Goal: Task Accomplishment & Management: Complete application form

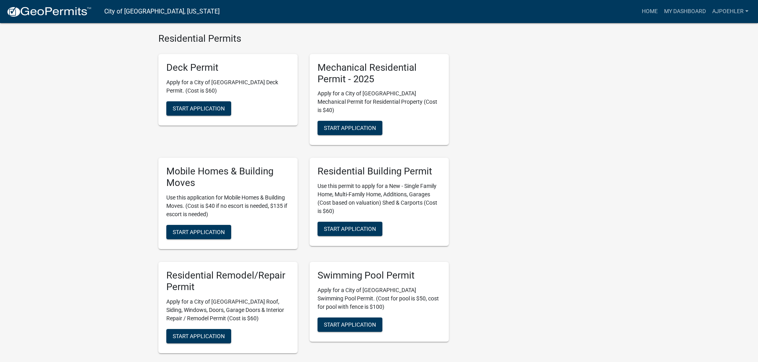
scroll to position [448, 0]
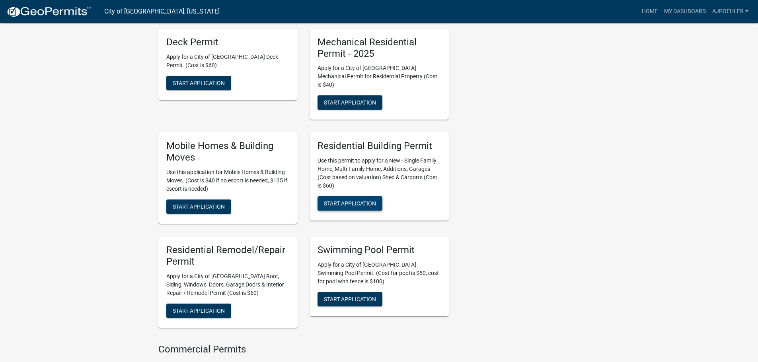
click at [370, 200] on span "Start Application" at bounding box center [350, 203] width 52 height 6
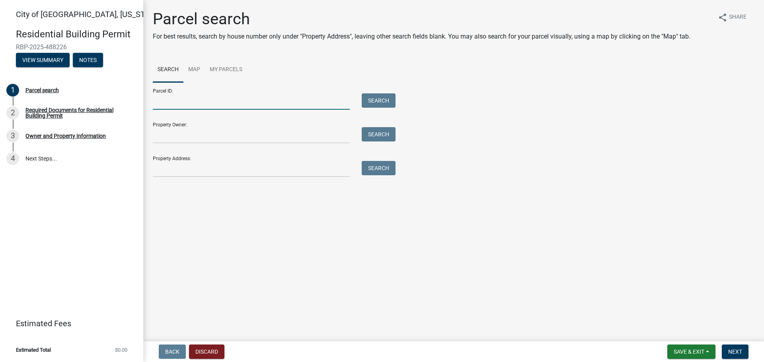
click at [167, 103] on input "Parcel ID:" at bounding box center [251, 101] width 197 height 16
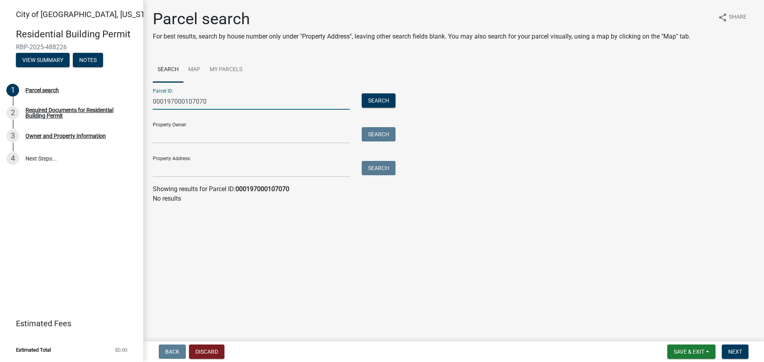
click at [164, 101] on input "000197000107070" at bounding box center [251, 101] width 197 height 16
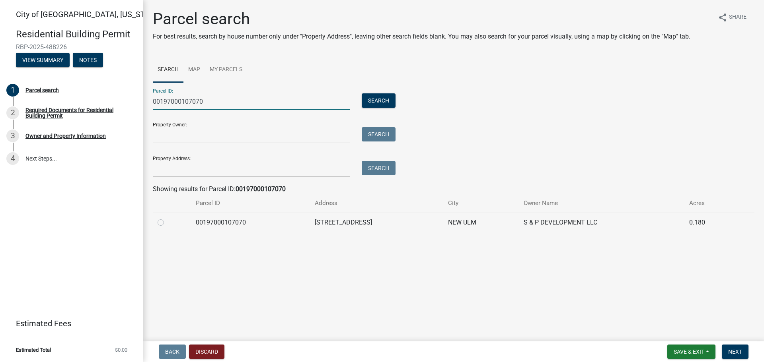
type input "00197000107070"
click at [167, 218] on label at bounding box center [167, 218] width 0 height 0
click at [167, 223] on input "radio" at bounding box center [169, 220] width 5 height 5
radio input "true"
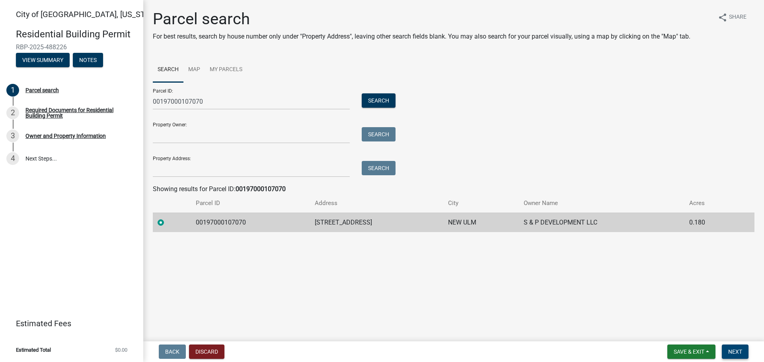
click at [746, 352] on button "Next" at bounding box center [734, 352] width 27 height 14
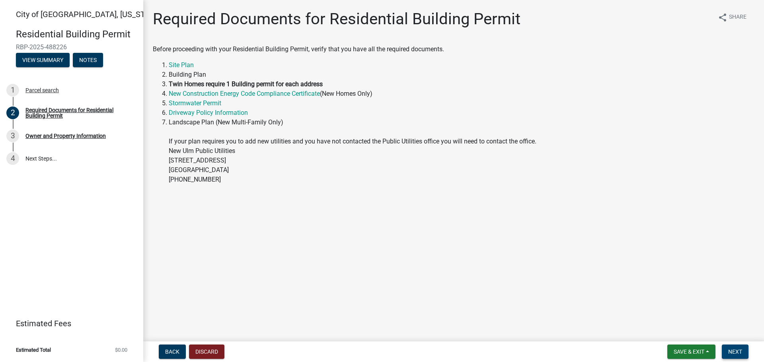
click at [737, 354] on span "Next" at bounding box center [735, 352] width 14 height 6
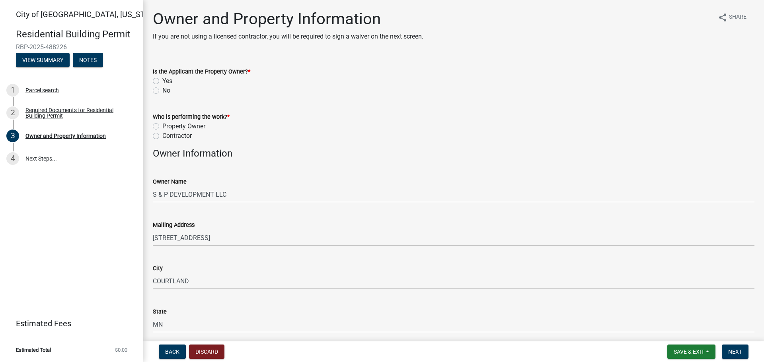
click at [162, 83] on label "Yes" at bounding box center [167, 81] width 10 height 10
click at [162, 82] on input "Yes" at bounding box center [164, 78] width 5 height 5
radio input "true"
click at [162, 137] on label "Contractor" at bounding box center [176, 136] width 29 height 10
click at [162, 136] on input "Contractor" at bounding box center [164, 133] width 5 height 5
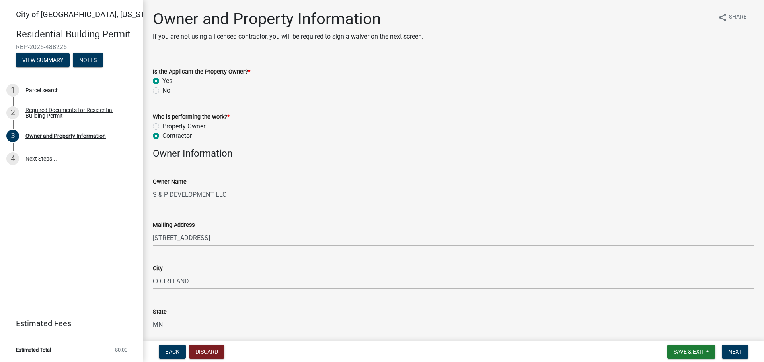
radio input "true"
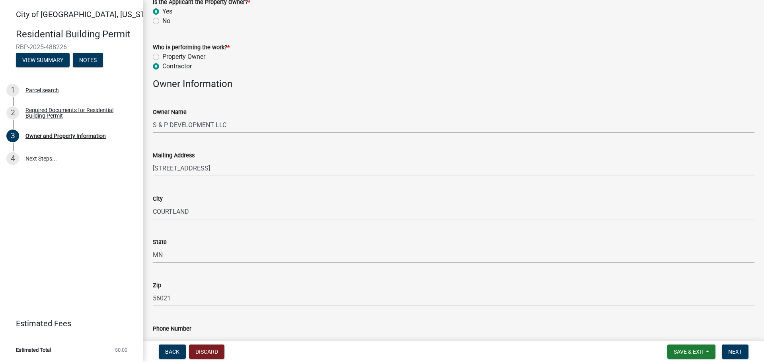
scroll to position [40, 0]
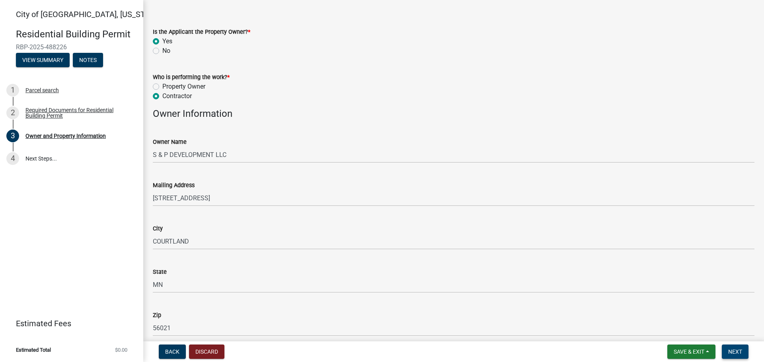
click at [729, 353] on span "Next" at bounding box center [735, 352] width 14 height 6
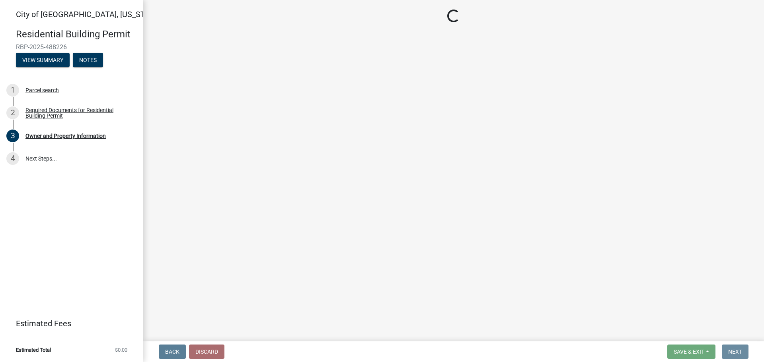
scroll to position [0, 0]
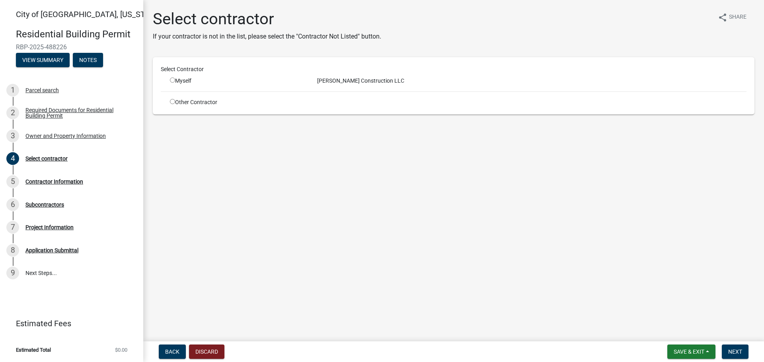
click at [172, 79] on input "radio" at bounding box center [172, 80] width 5 height 5
radio input "true"
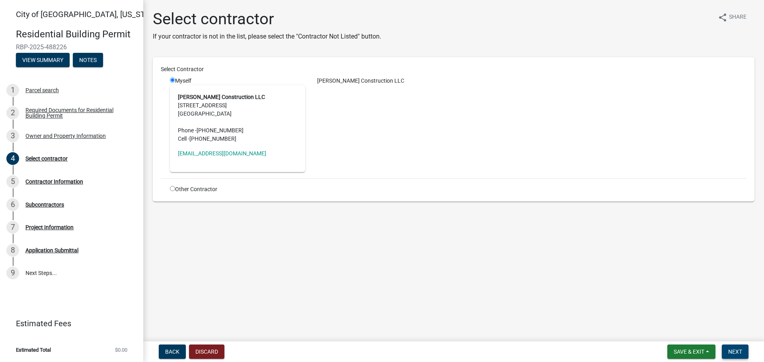
click at [738, 353] on span "Next" at bounding box center [735, 352] width 14 height 6
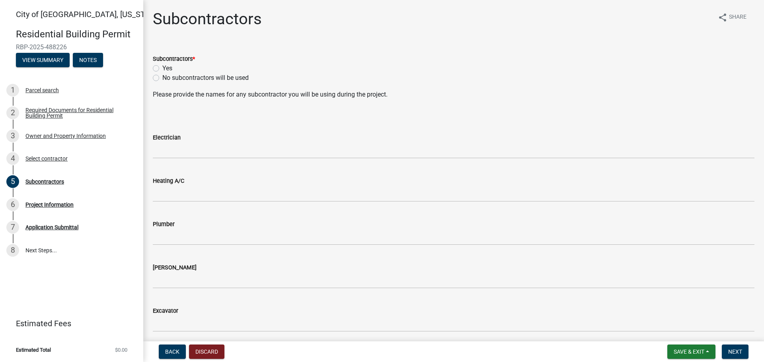
click at [162, 69] on label "Yes" at bounding box center [167, 69] width 10 height 10
click at [162, 69] on input "Yes" at bounding box center [164, 66] width 5 height 5
radio input "true"
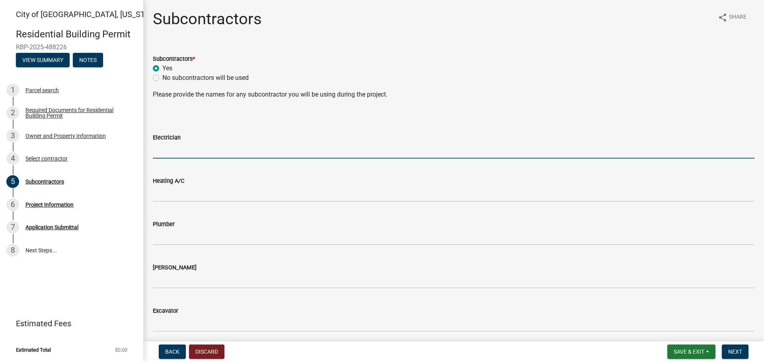
click at [181, 152] on input "Electrician" at bounding box center [453, 150] width 601 height 16
type input "[PERSON_NAME] electric"
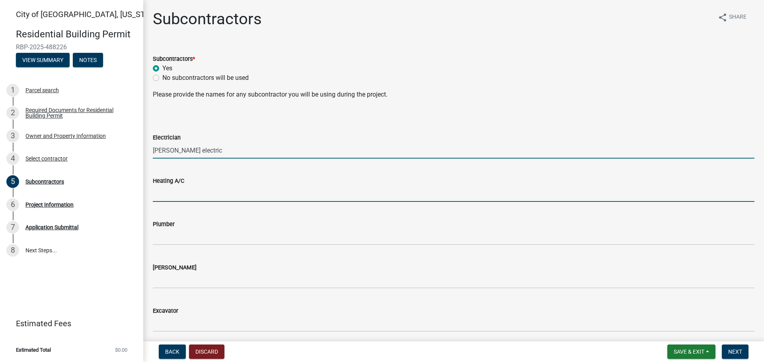
click at [162, 199] on input "Heating A/C" at bounding box center [453, 194] width 601 height 16
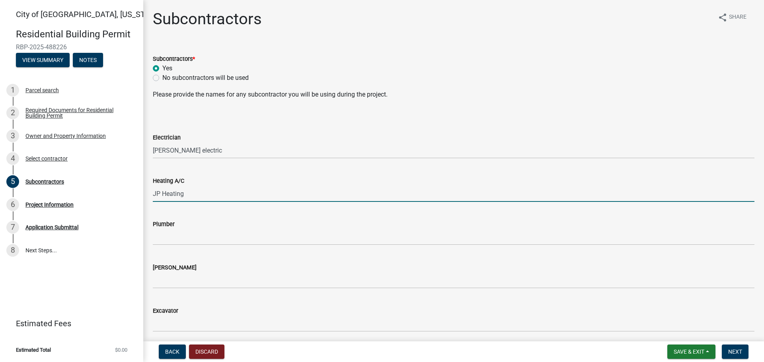
type input "JP Heating"
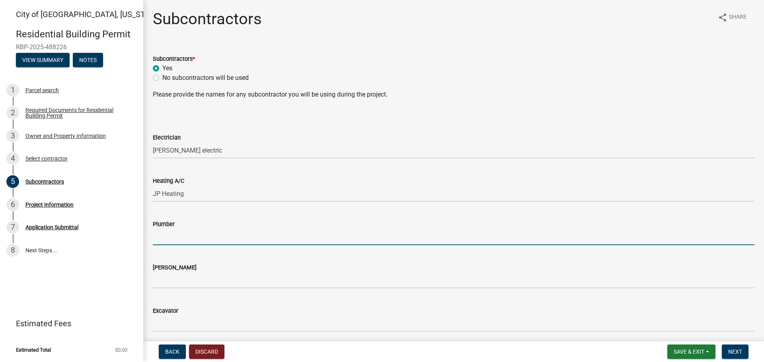
click at [161, 235] on input "Plumber" at bounding box center [453, 237] width 601 height 16
type input "JP Plumbing"
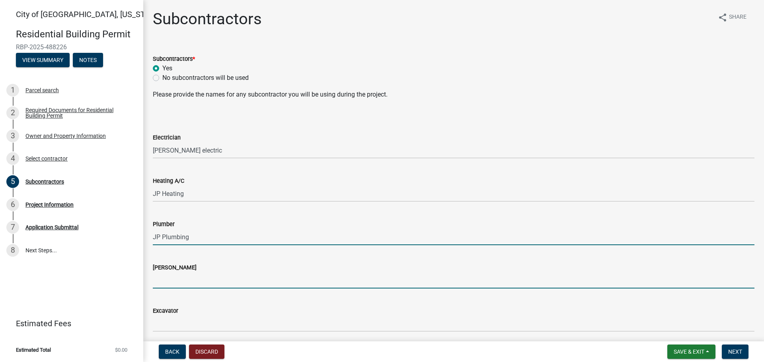
click at [155, 280] on input "[PERSON_NAME]" at bounding box center [453, 280] width 601 height 16
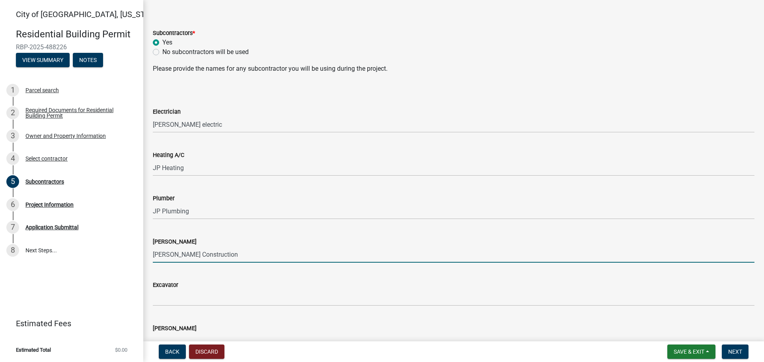
scroll to position [40, 0]
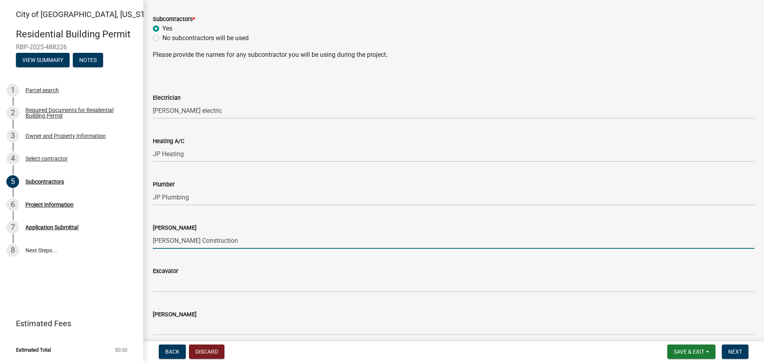
type input "[PERSON_NAME] Construction"
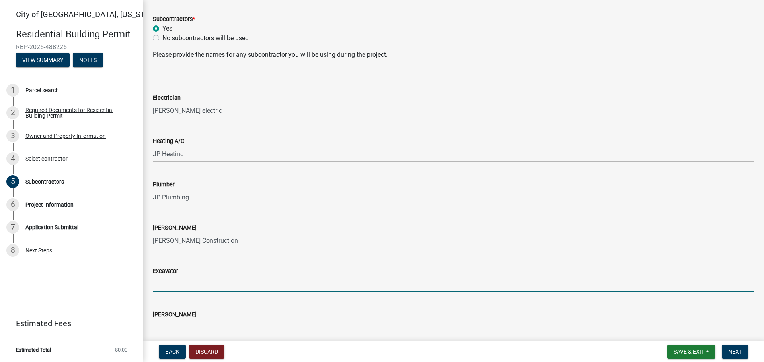
click at [192, 286] on input "Excavator" at bounding box center [453, 284] width 601 height 16
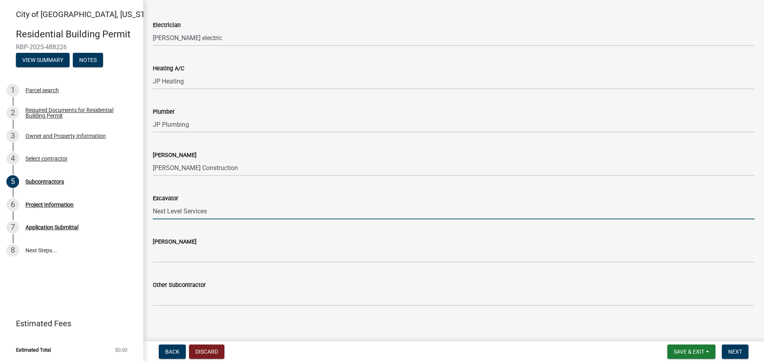
scroll to position [118, 0]
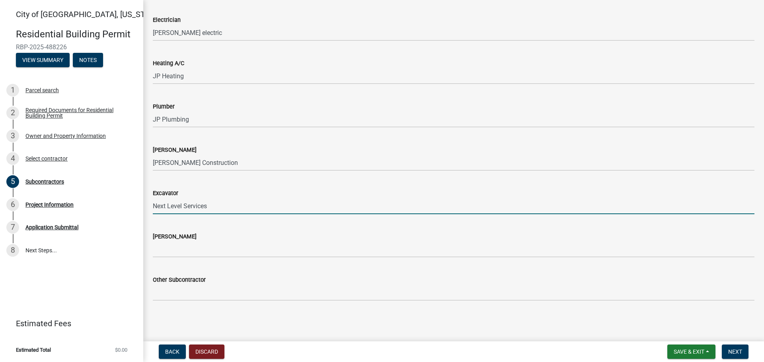
type input "Next Level Services"
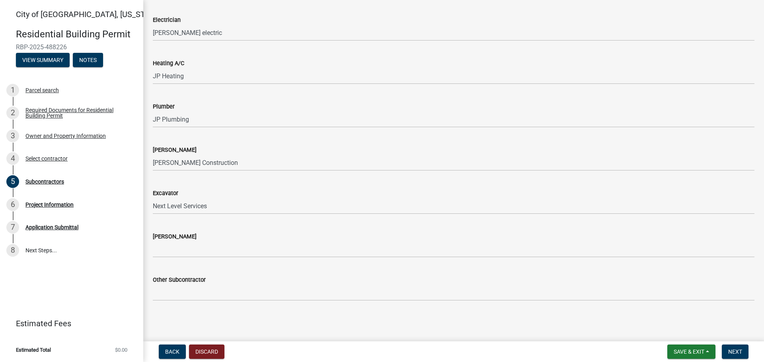
click at [152, 249] on div "[PERSON_NAME]" at bounding box center [453, 239] width 613 height 37
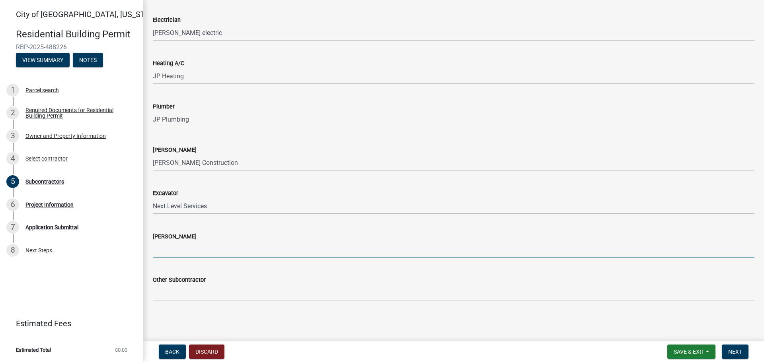
click at [160, 249] on input "[PERSON_NAME]" at bounding box center [453, 249] width 601 height 16
type input "[PERSON_NAME] Construction"
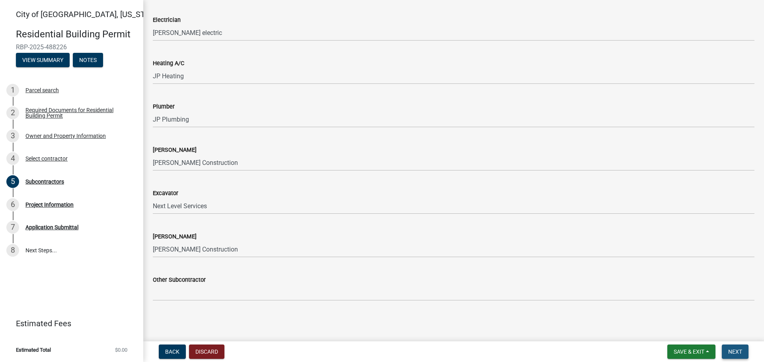
click at [731, 354] on span "Next" at bounding box center [735, 352] width 14 height 6
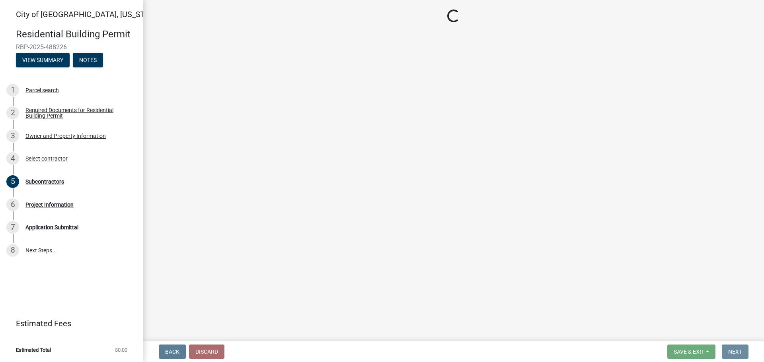
scroll to position [0, 0]
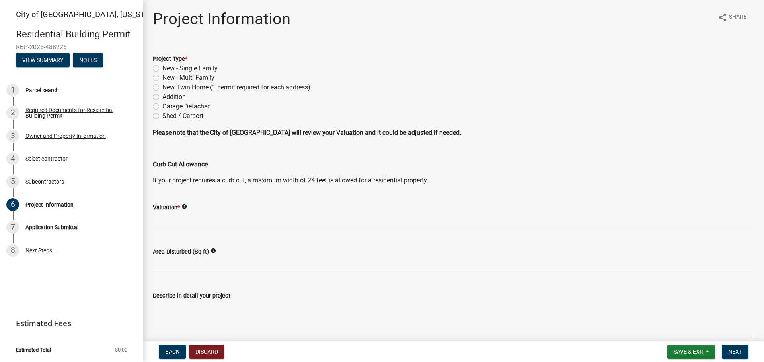
click at [162, 87] on label "New Twin Home (1 permit required for each address)" at bounding box center [236, 88] width 148 height 10
click at [162, 87] on input "New Twin Home (1 permit required for each address)" at bounding box center [164, 85] width 5 height 5
radio input "true"
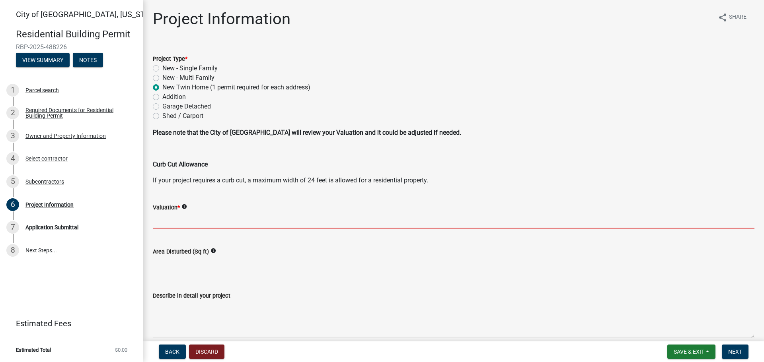
click at [167, 218] on input "text" at bounding box center [453, 220] width 601 height 16
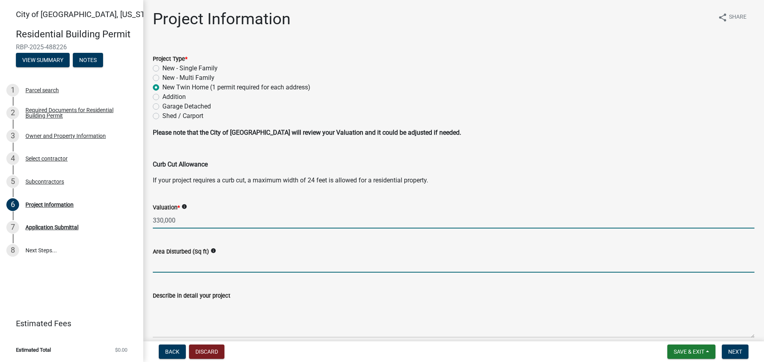
type input "330000"
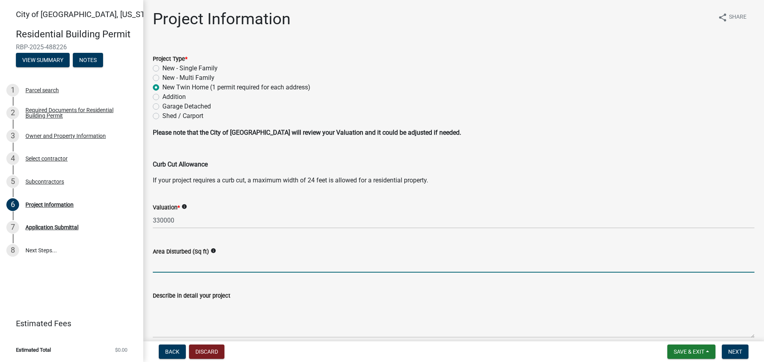
click at [175, 268] on input "text" at bounding box center [453, 265] width 601 height 16
click at [685, 357] on button "Save & Exit" at bounding box center [691, 352] width 48 height 14
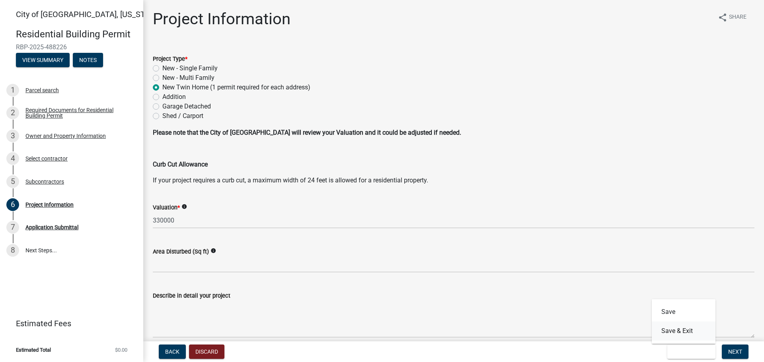
click at [684, 333] on button "Save & Exit" at bounding box center [683, 331] width 64 height 19
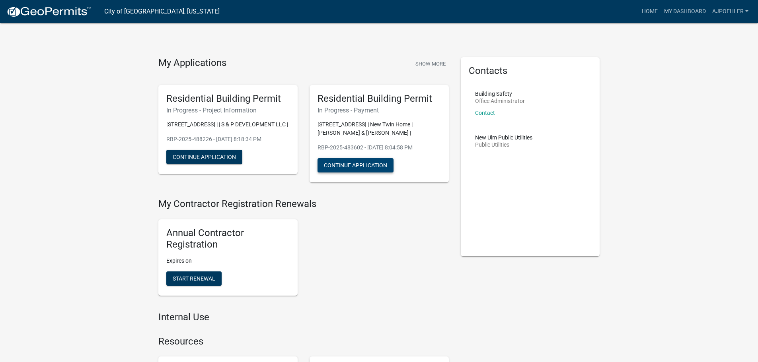
click at [346, 170] on button "Continue Application" at bounding box center [355, 165] width 76 height 14
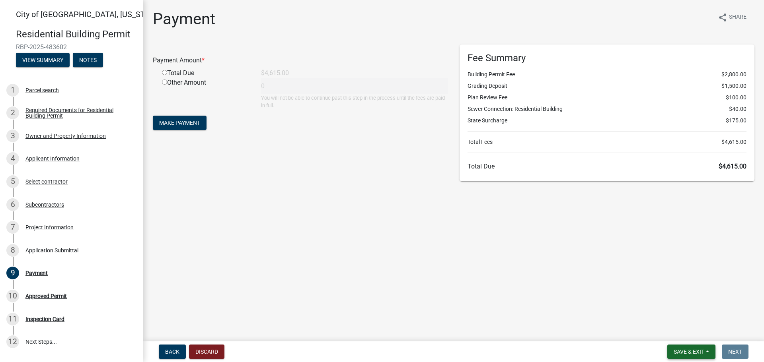
click at [677, 355] on span "Save & Exit" at bounding box center [688, 352] width 31 height 6
click at [665, 334] on button "Save & Exit" at bounding box center [683, 331] width 64 height 19
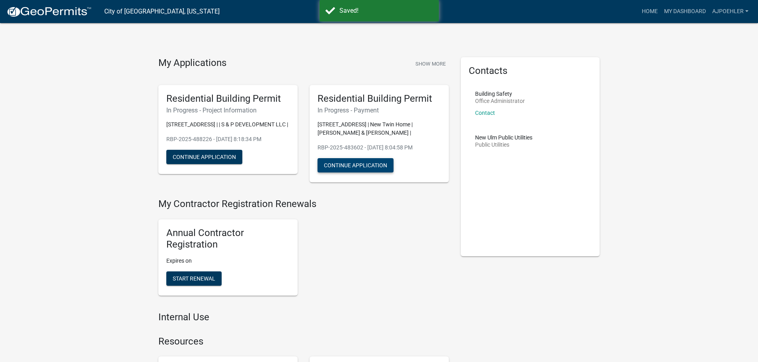
click at [350, 165] on button "Continue Application" at bounding box center [355, 165] width 76 height 14
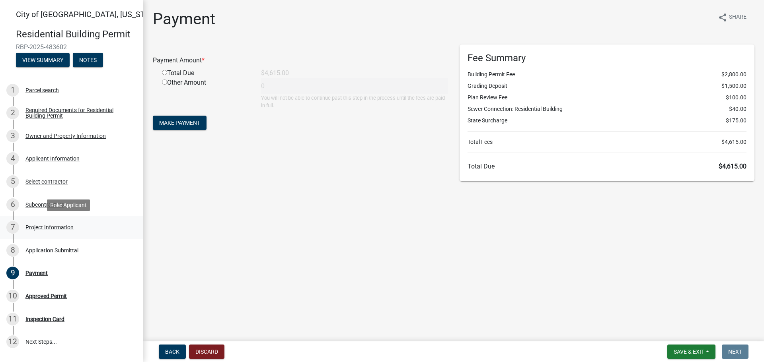
click at [25, 227] on div "Project Information" at bounding box center [49, 228] width 48 height 6
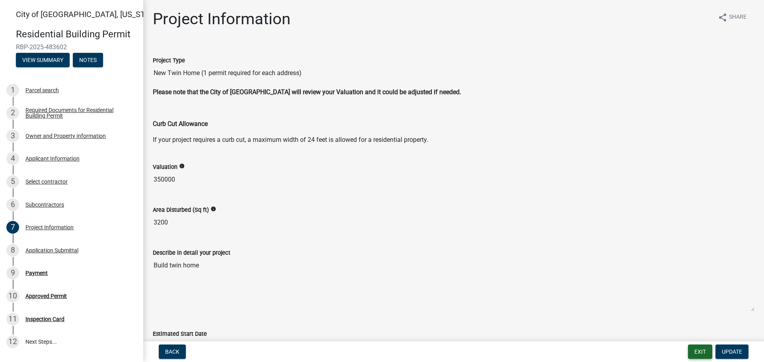
click at [694, 355] on button "Exit" at bounding box center [700, 352] width 24 height 14
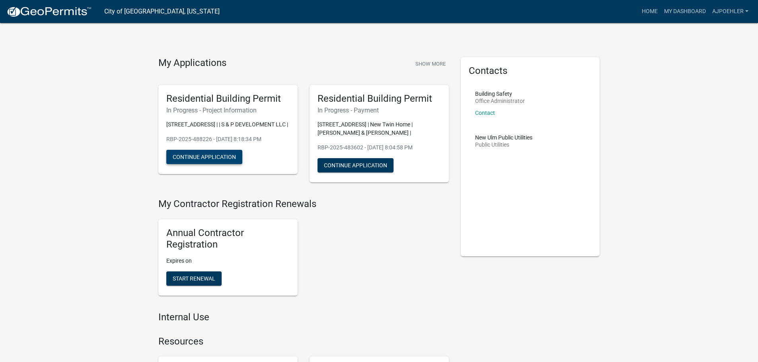
click at [205, 161] on button "Continue Application" at bounding box center [204, 157] width 76 height 14
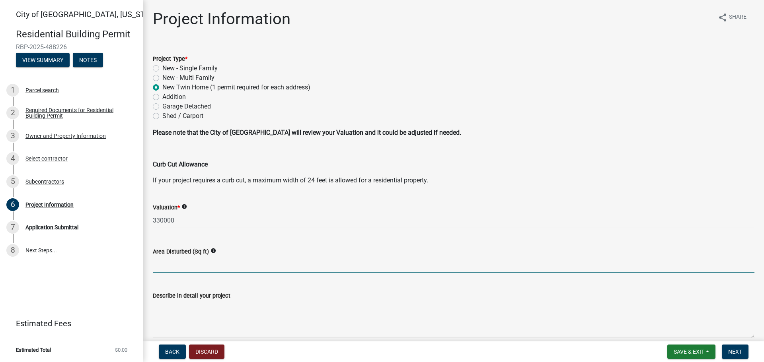
click at [187, 264] on input "text" at bounding box center [453, 265] width 601 height 16
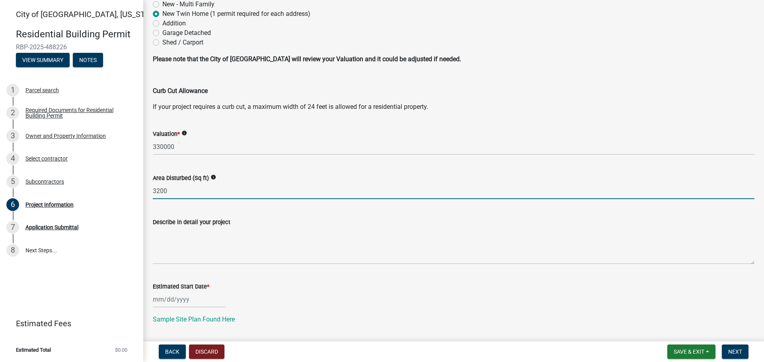
scroll to position [80, 0]
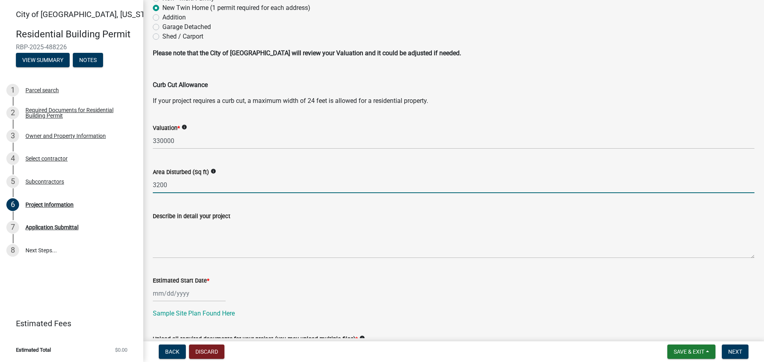
type input "3200"
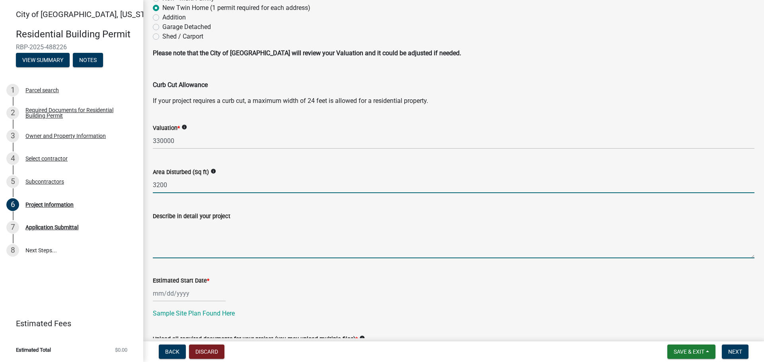
click at [156, 241] on textarea "Describe in detail your project" at bounding box center [453, 239] width 601 height 37
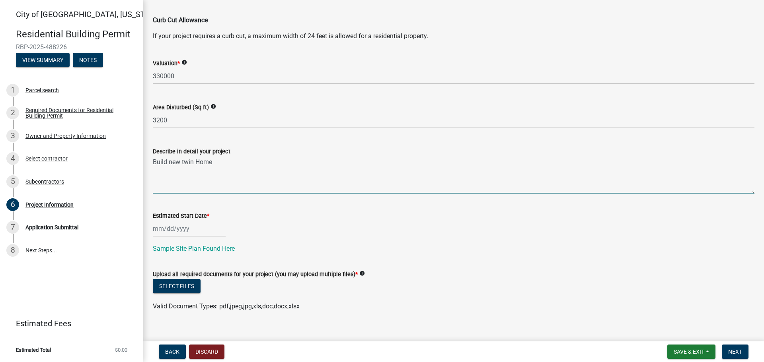
scroll to position [156, 0]
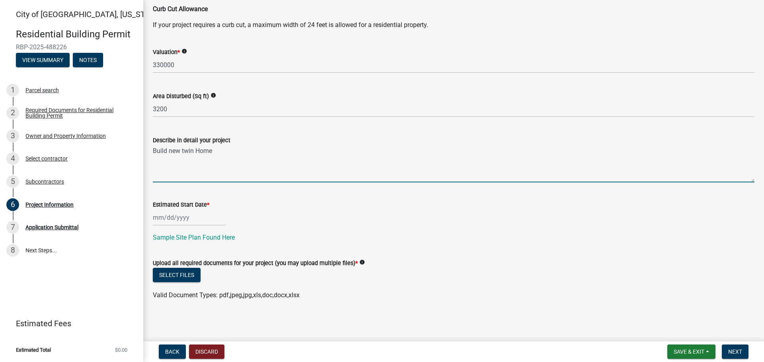
type textarea "Build new twin Home"
click at [200, 219] on div at bounding box center [189, 218] width 73 height 16
select select "10"
select select "2025"
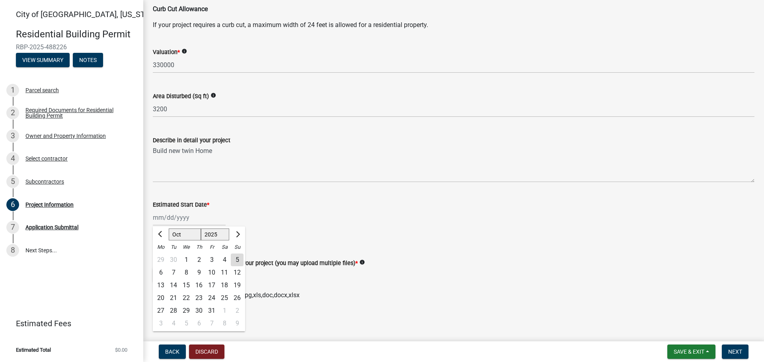
click at [173, 274] on div "7" at bounding box center [173, 272] width 13 height 13
type input "[DATE]"
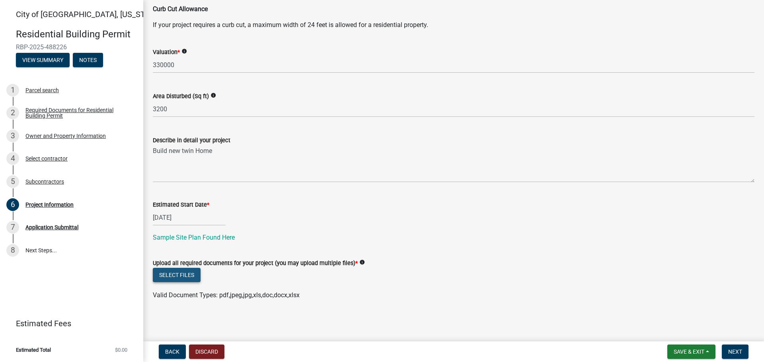
click at [179, 278] on button "Select files" at bounding box center [177, 275] width 48 height 14
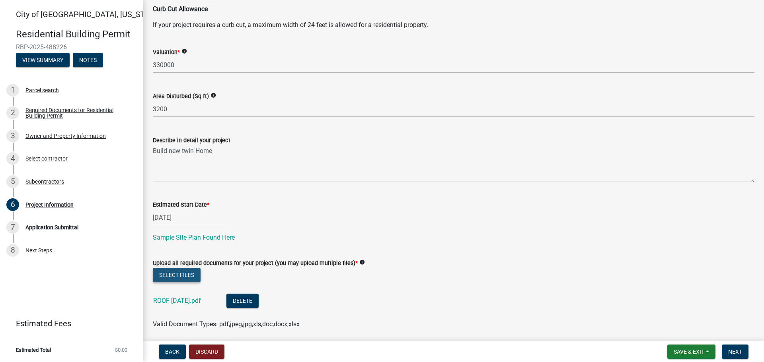
click at [183, 276] on button "Select files" at bounding box center [177, 275] width 48 height 14
click at [176, 275] on button "Select files" at bounding box center [177, 275] width 48 height 14
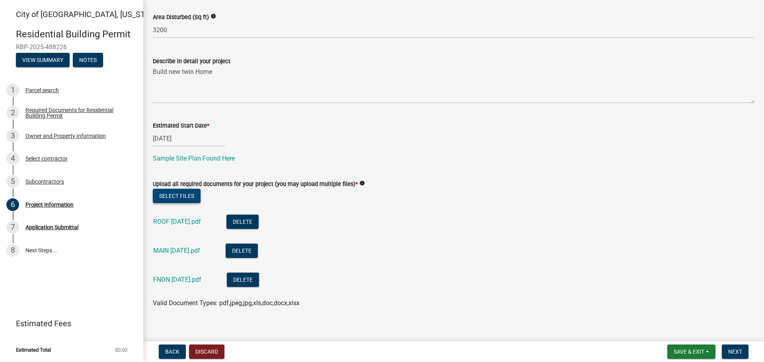
scroll to position [235, 0]
click at [176, 198] on button "Select files" at bounding box center [177, 196] width 48 height 14
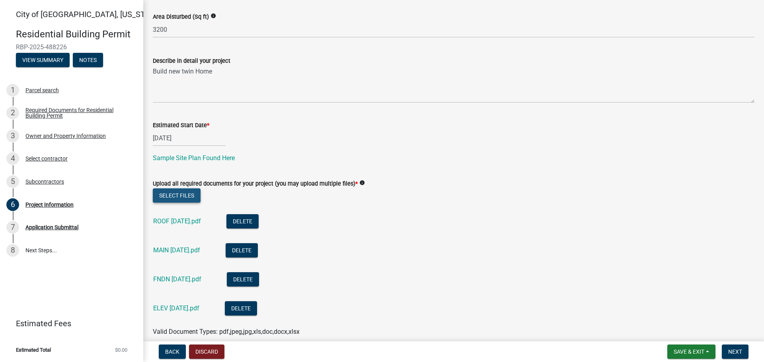
click at [173, 196] on button "Select files" at bounding box center [177, 196] width 48 height 14
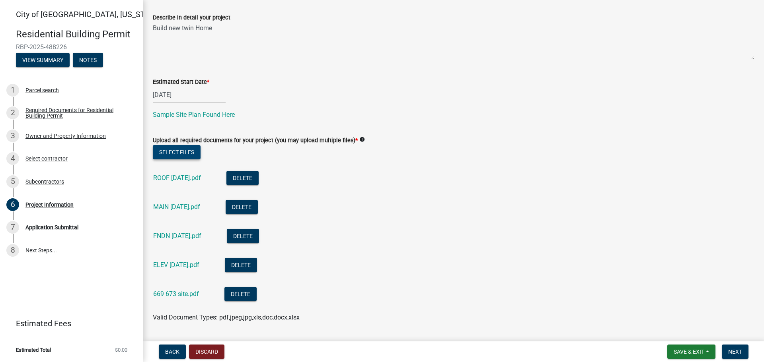
scroll to position [301, 0]
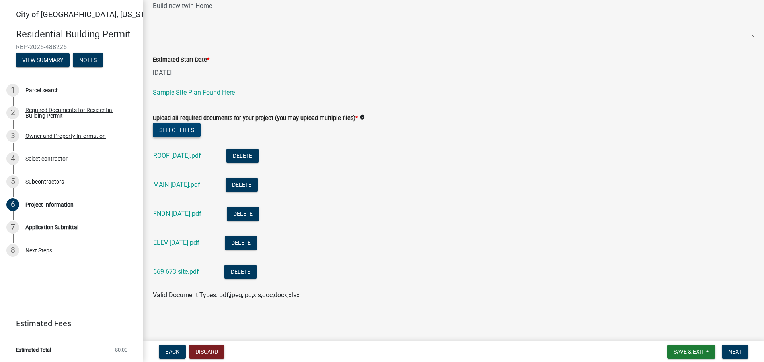
click at [172, 132] on button "Select files" at bounding box center [177, 130] width 48 height 14
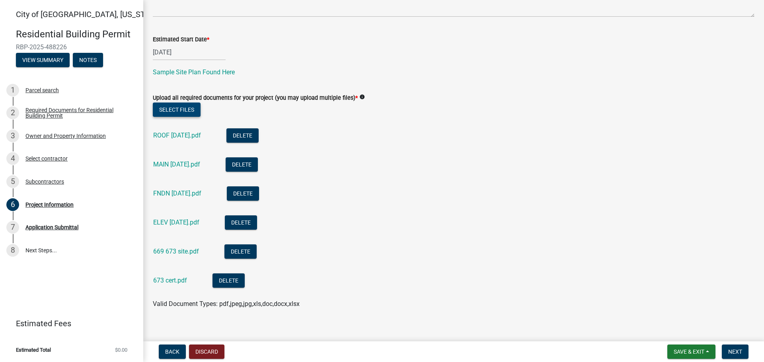
scroll to position [330, 0]
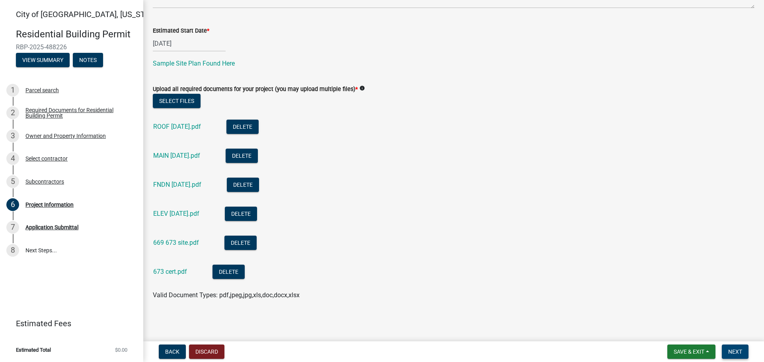
click at [728, 352] on span "Next" at bounding box center [735, 352] width 14 height 6
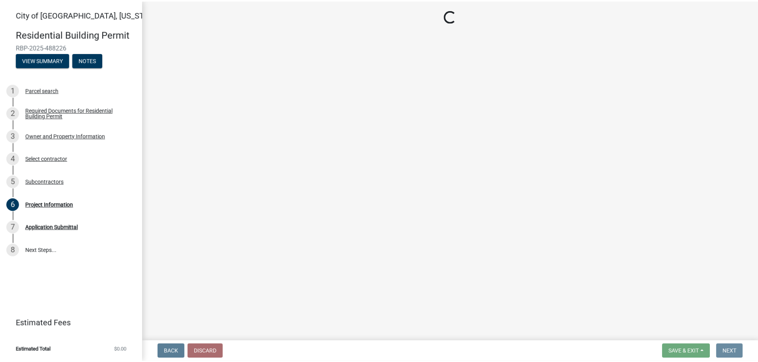
scroll to position [0, 0]
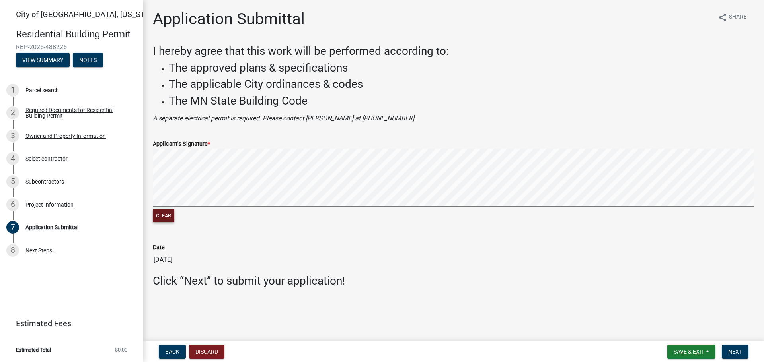
click at [161, 220] on button "Clear" at bounding box center [163, 215] width 21 height 13
click at [743, 352] on button "Next" at bounding box center [734, 352] width 27 height 14
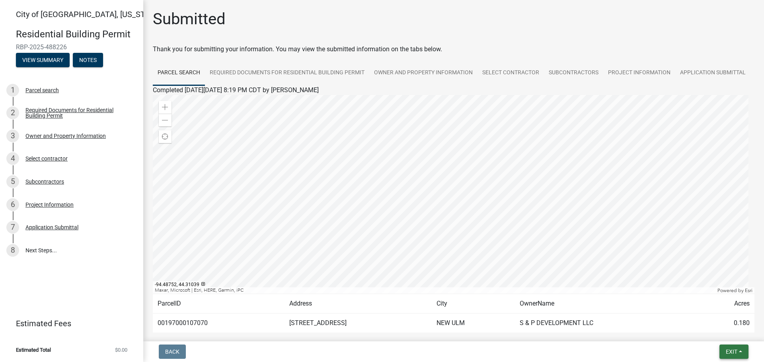
click at [739, 351] on button "Exit" at bounding box center [733, 352] width 29 height 14
click at [713, 332] on button "Save & Exit" at bounding box center [716, 331] width 64 height 19
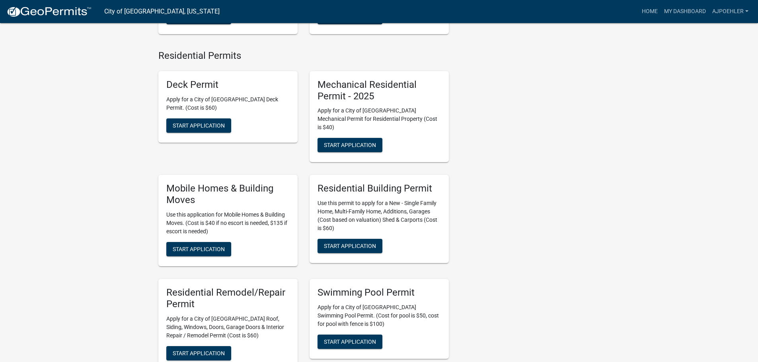
scroll to position [437, 0]
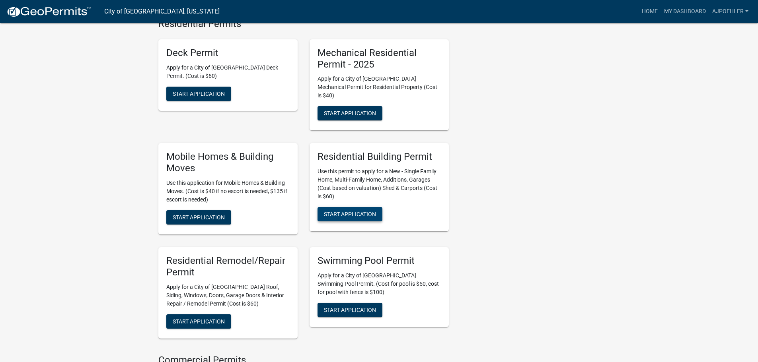
click at [351, 211] on span "Start Application" at bounding box center [350, 214] width 52 height 6
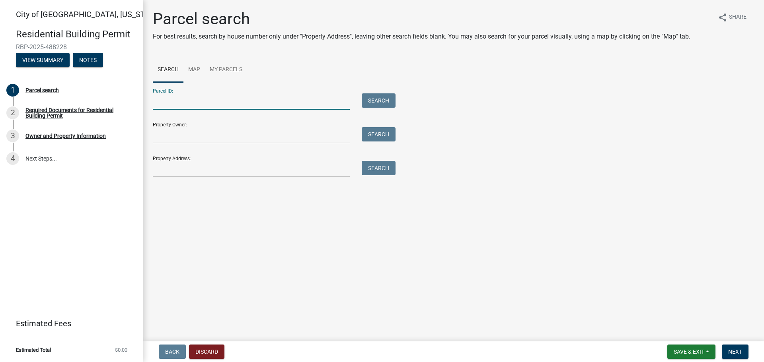
click at [174, 99] on input "Parcel ID:" at bounding box center [251, 101] width 197 height 16
type input "00197000108080"
click at [383, 98] on button "Search" at bounding box center [379, 100] width 34 height 14
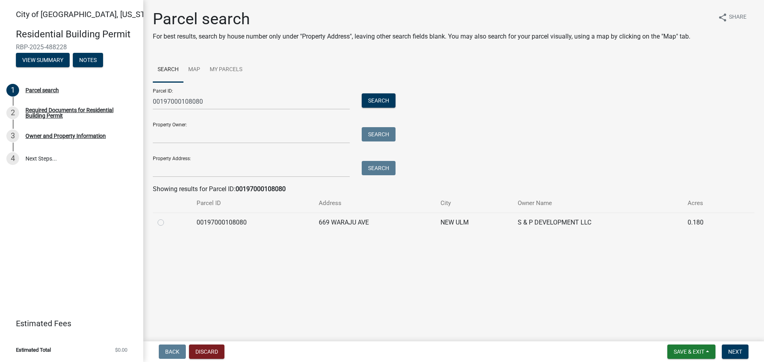
click at [167, 218] on label at bounding box center [167, 218] width 0 height 0
click at [167, 223] on input "radio" at bounding box center [169, 220] width 5 height 5
radio input "true"
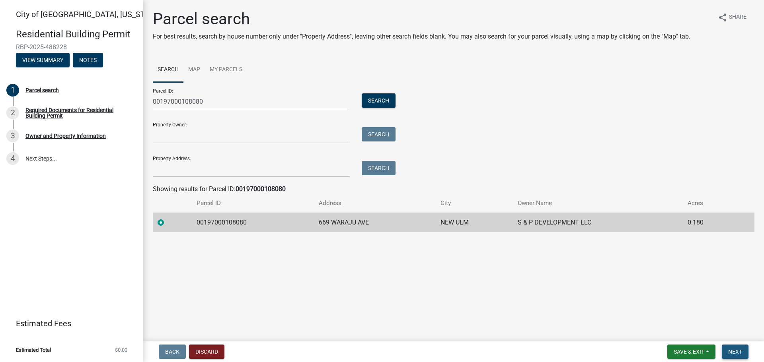
click at [736, 349] on span "Next" at bounding box center [735, 352] width 14 height 6
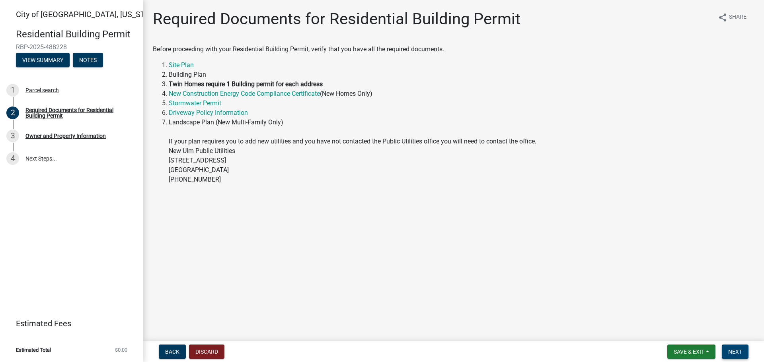
click at [738, 352] on span "Next" at bounding box center [735, 352] width 14 height 6
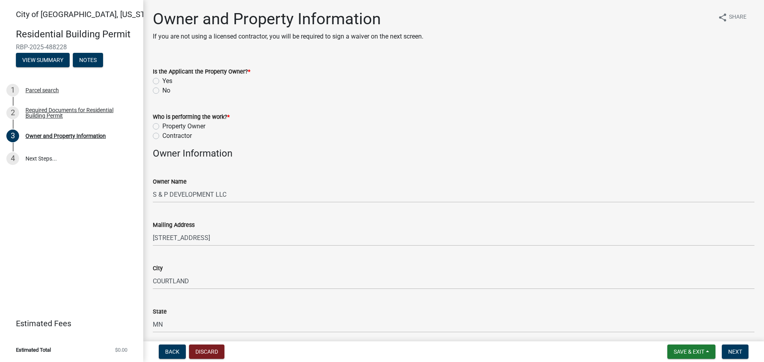
click at [162, 82] on label "Yes" at bounding box center [167, 81] width 10 height 10
click at [162, 82] on input "Yes" at bounding box center [164, 78] width 5 height 5
radio input "true"
click at [162, 138] on label "Contractor" at bounding box center [176, 136] width 29 height 10
click at [162, 136] on input "Contractor" at bounding box center [164, 133] width 5 height 5
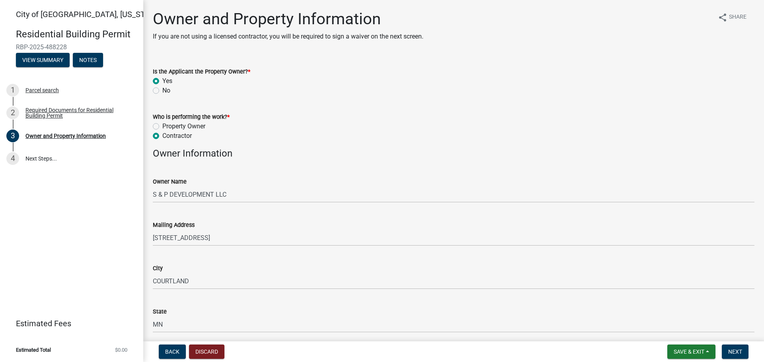
radio input "true"
click at [739, 352] on span "Next" at bounding box center [735, 352] width 14 height 6
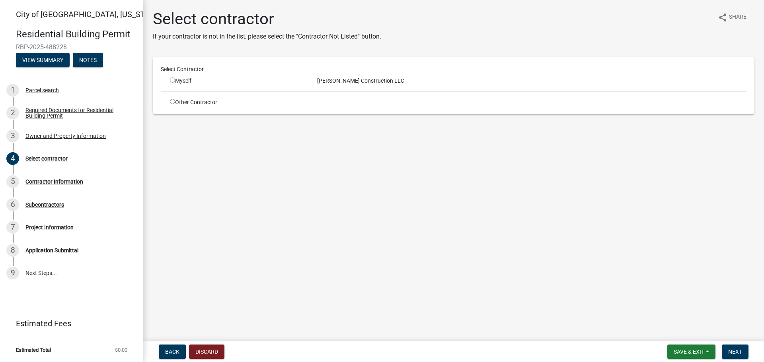
click at [173, 79] on input "radio" at bounding box center [172, 80] width 5 height 5
radio input "true"
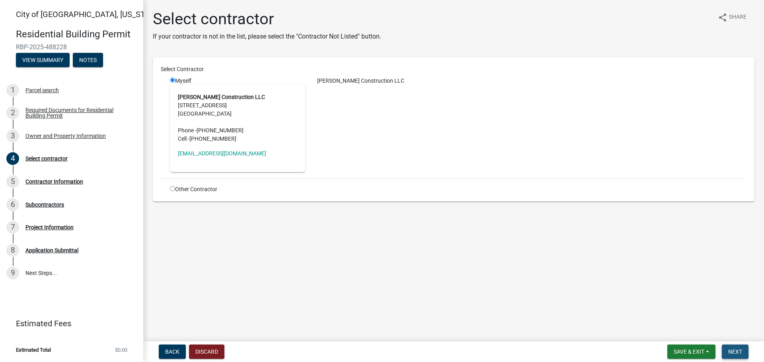
click at [745, 352] on button "Next" at bounding box center [734, 352] width 27 height 14
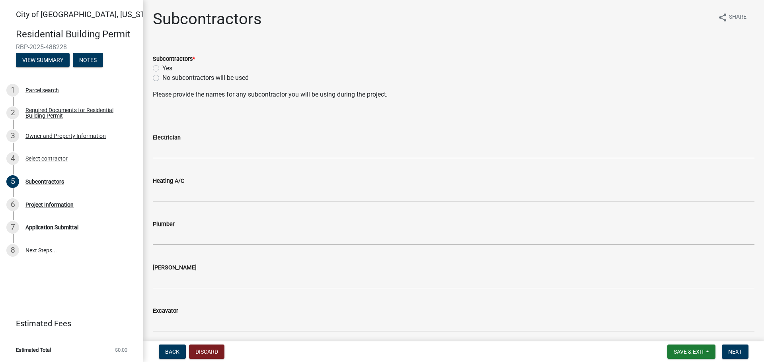
click at [162, 70] on label "Yes" at bounding box center [167, 69] width 10 height 10
click at [162, 69] on input "Yes" at bounding box center [164, 66] width 5 height 5
radio input "true"
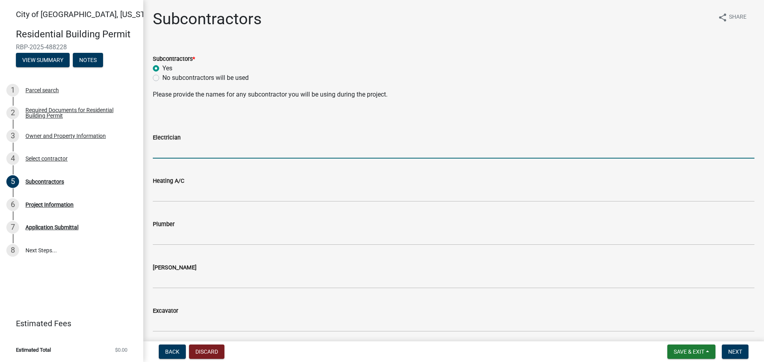
click at [169, 145] on input "Electrician" at bounding box center [453, 150] width 601 height 16
type input "[PERSON_NAME] Electric"
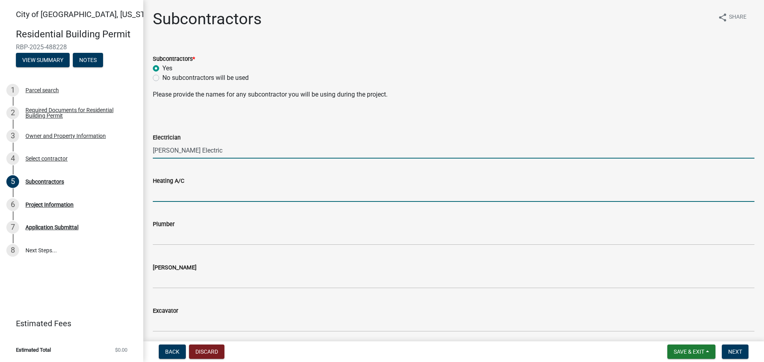
click at [156, 193] on input "Heating A/C" at bounding box center [453, 194] width 601 height 16
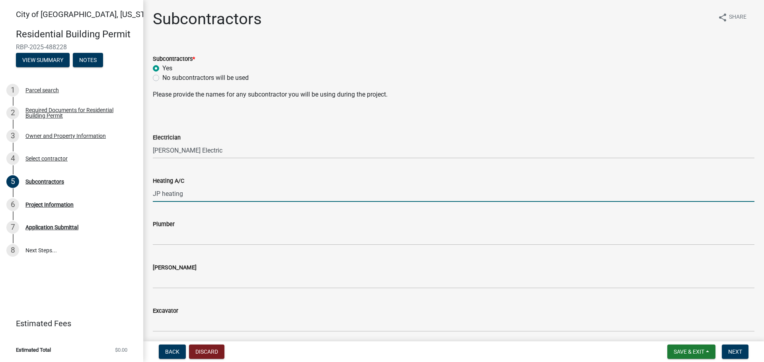
type input "JP heating"
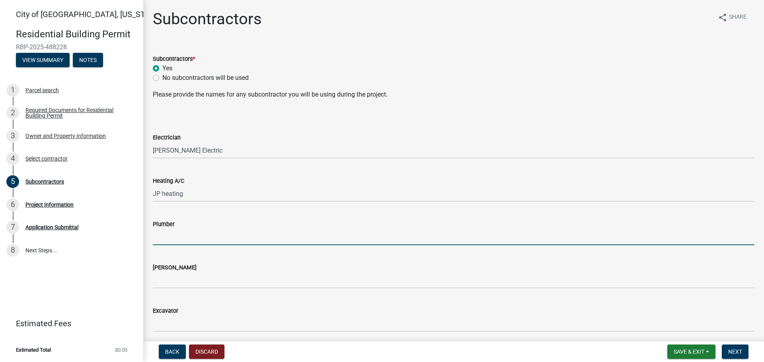
click at [156, 237] on input "Plumber" at bounding box center [453, 237] width 601 height 16
type input "JP Plumbing"
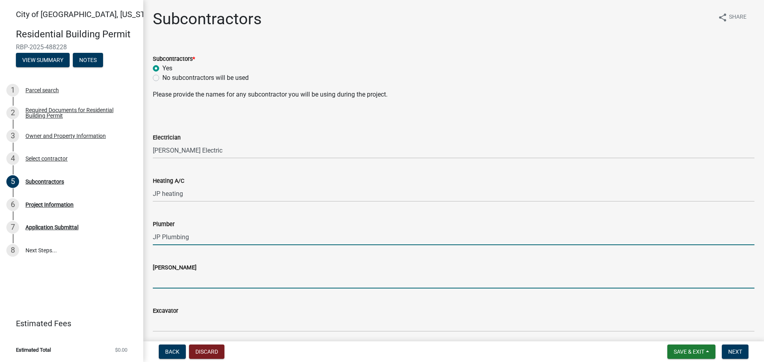
click at [163, 283] on input "[PERSON_NAME]" at bounding box center [453, 280] width 601 height 16
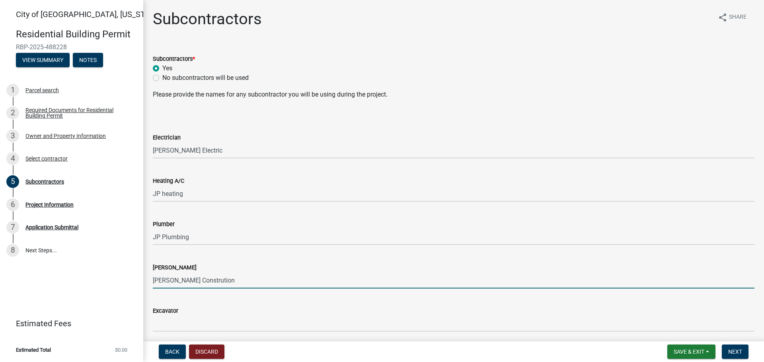
click at [206, 281] on input "[PERSON_NAME] Constrution" at bounding box center [453, 280] width 601 height 16
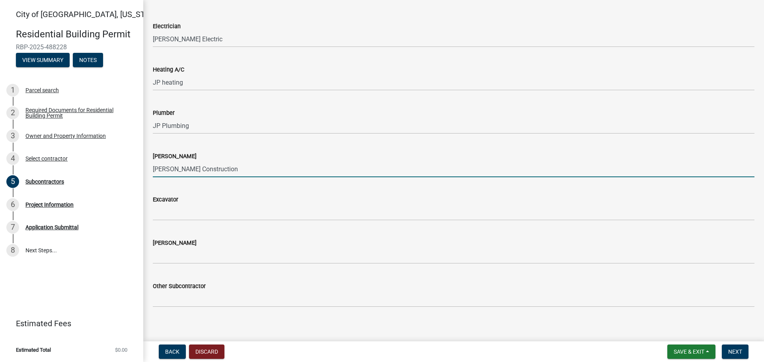
scroll to position [118, 0]
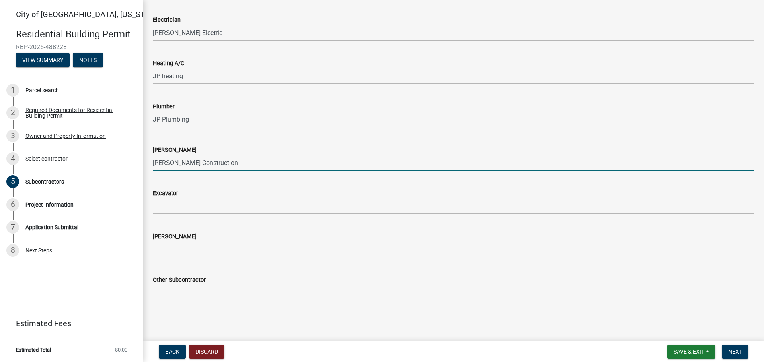
type input "[PERSON_NAME] Construction"
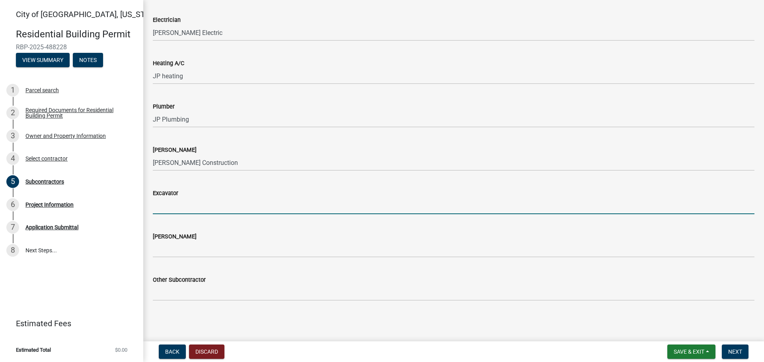
click at [169, 206] on input "Excavator" at bounding box center [453, 206] width 601 height 16
type input "Next Level Services"
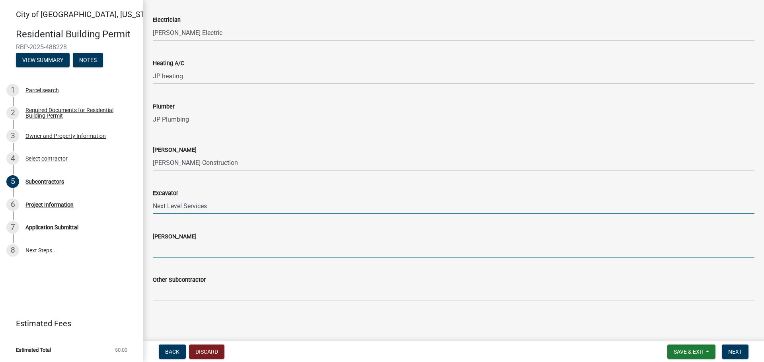
click at [156, 244] on input "[PERSON_NAME]" at bounding box center [453, 249] width 601 height 16
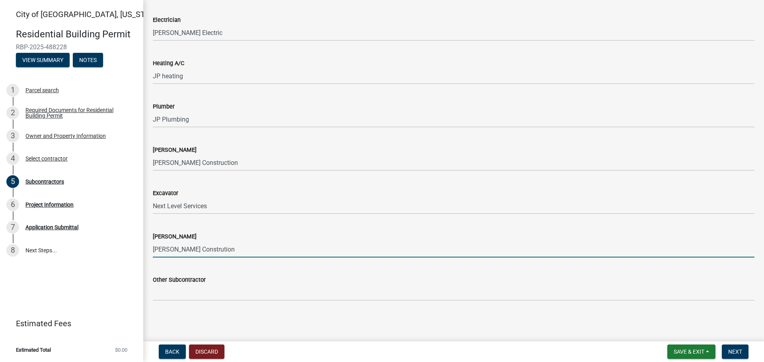
click at [206, 249] on input "[PERSON_NAME] Constrution" at bounding box center [453, 249] width 601 height 16
type input "[PERSON_NAME] Construction"
click at [746, 355] on button "Next" at bounding box center [734, 352] width 27 height 14
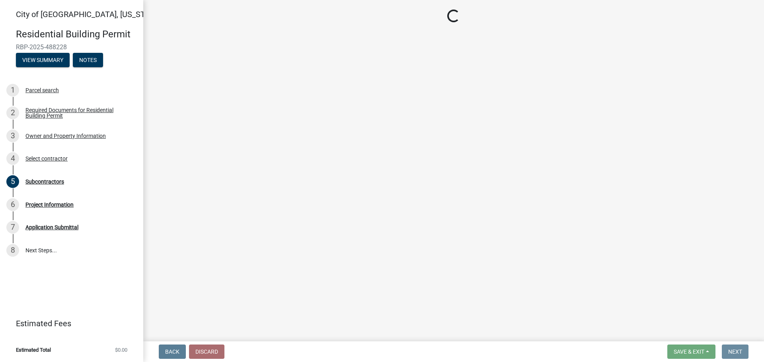
scroll to position [0, 0]
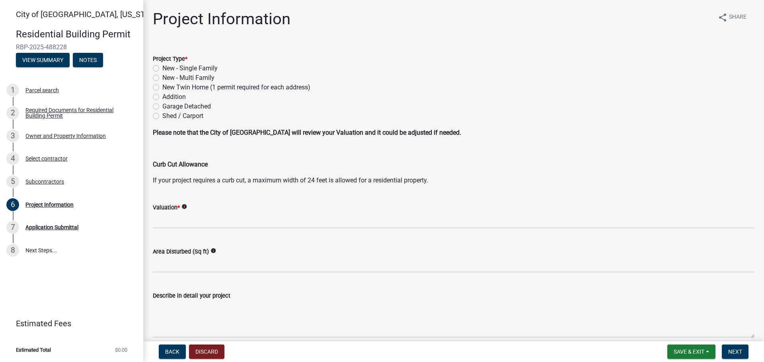
click at [162, 87] on label "New Twin Home (1 permit required for each address)" at bounding box center [236, 88] width 148 height 10
click at [162, 87] on input "New Twin Home (1 permit required for each address)" at bounding box center [164, 85] width 5 height 5
radio input "true"
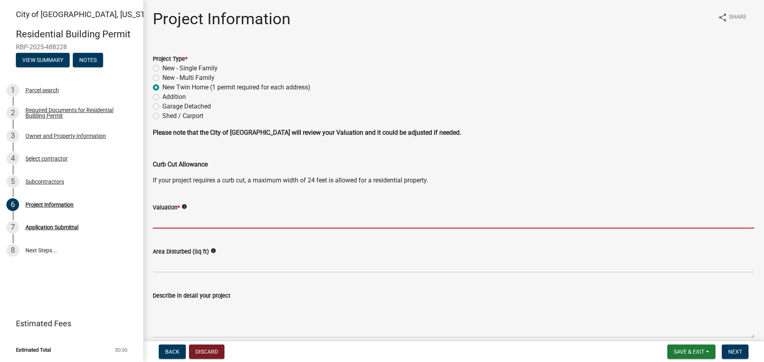
click at [169, 218] on input "text" at bounding box center [453, 220] width 601 height 16
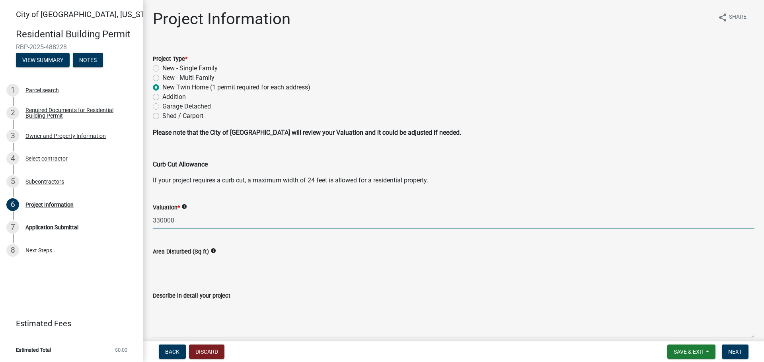
click at [163, 221] on input "330000" at bounding box center [453, 220] width 601 height 16
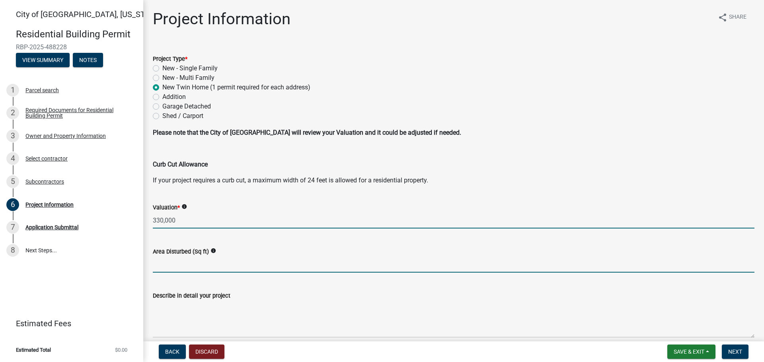
type input "330000"
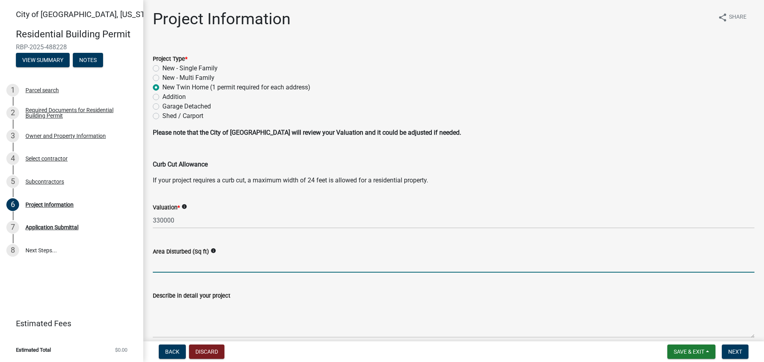
click at [176, 269] on input "text" at bounding box center [453, 265] width 601 height 16
type input "3200"
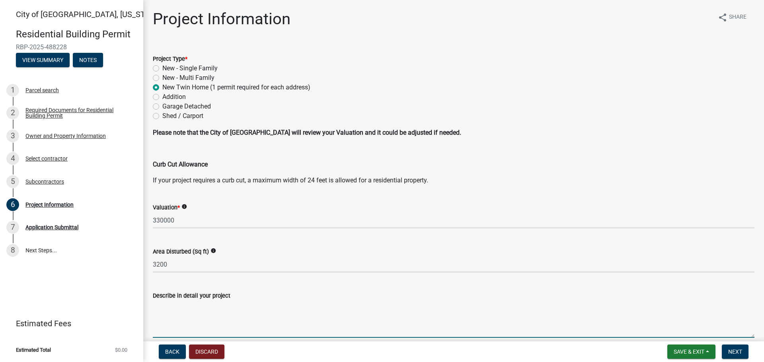
click at [407, 306] on textarea "Describe in detail your project" at bounding box center [453, 319] width 601 height 37
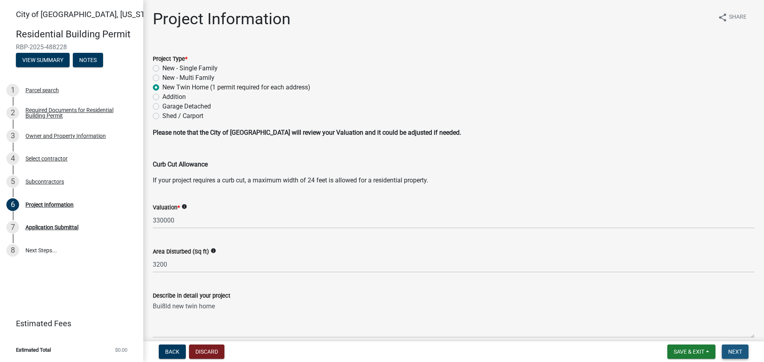
click at [730, 350] on span "Next" at bounding box center [735, 352] width 14 height 6
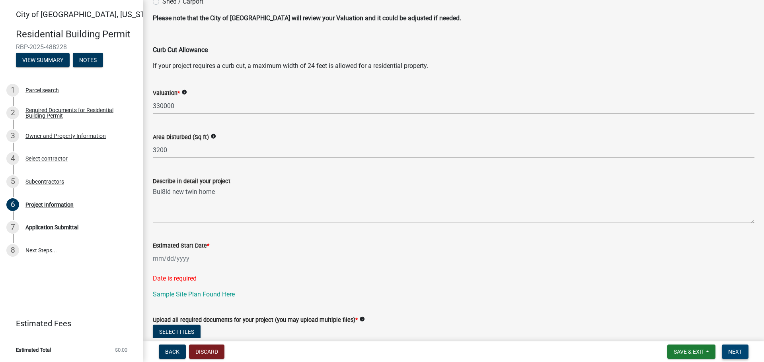
scroll to position [119, 0]
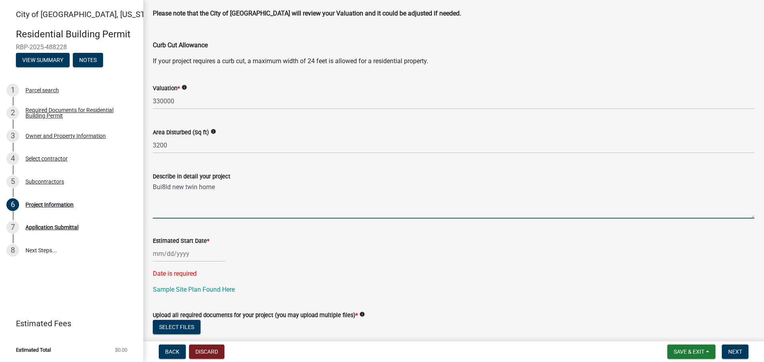
click at [165, 187] on textarea "Bui8ld new twin home" at bounding box center [453, 199] width 601 height 37
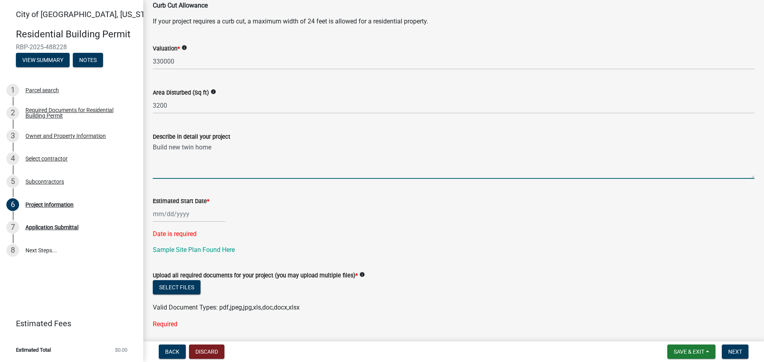
type textarea "Build new twin home"
click at [164, 214] on div at bounding box center [189, 214] width 73 height 16
select select "10"
select select "2025"
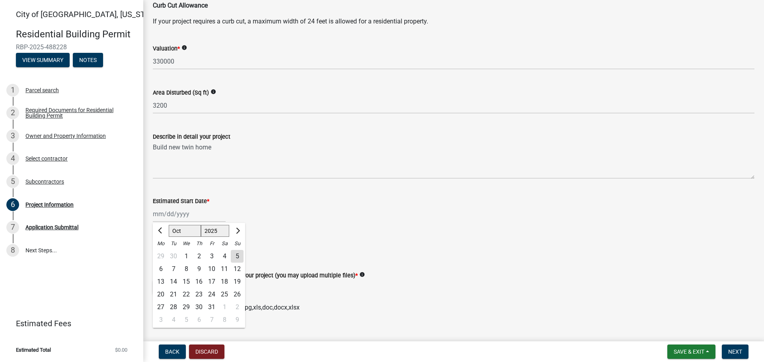
click at [174, 268] on div "7" at bounding box center [173, 269] width 13 height 13
type input "[DATE]"
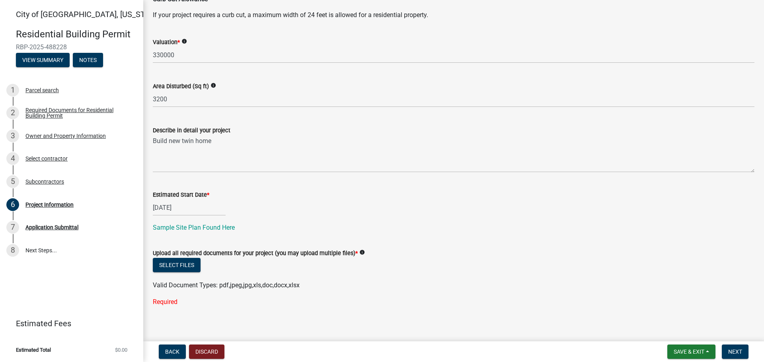
scroll to position [171, 0]
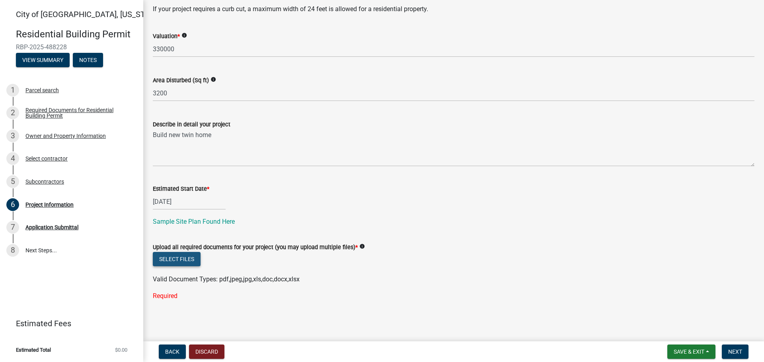
click at [175, 260] on button "Select files" at bounding box center [177, 259] width 48 height 14
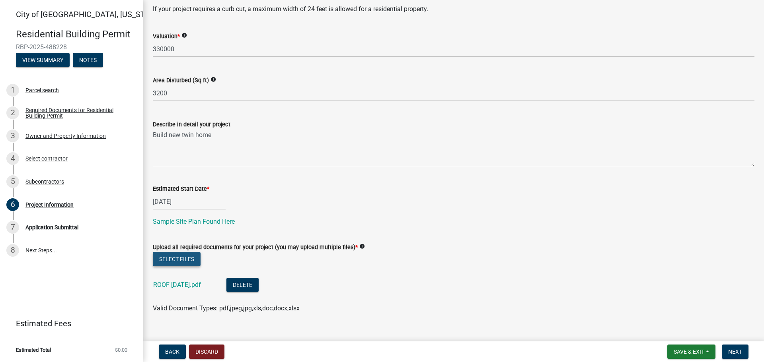
click at [190, 262] on button "Select files" at bounding box center [177, 259] width 48 height 14
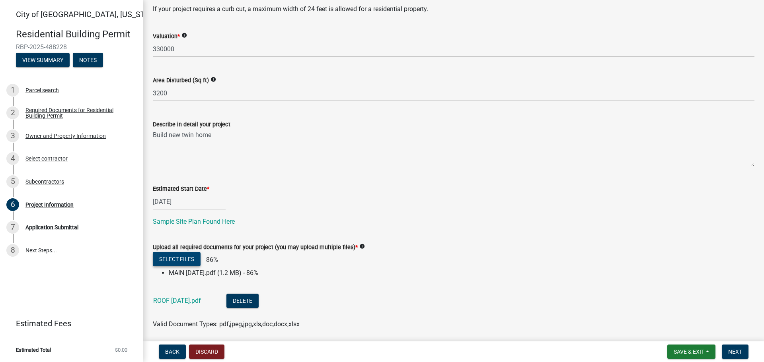
click at [178, 260] on button "Select files" at bounding box center [177, 259] width 48 height 14
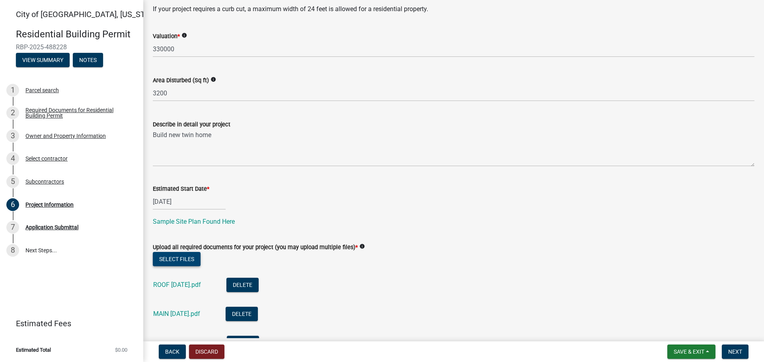
click at [171, 257] on button "Select files" at bounding box center [177, 259] width 48 height 14
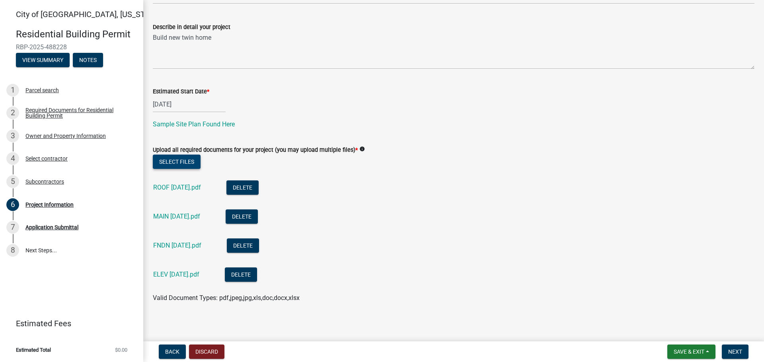
scroll to position [272, 0]
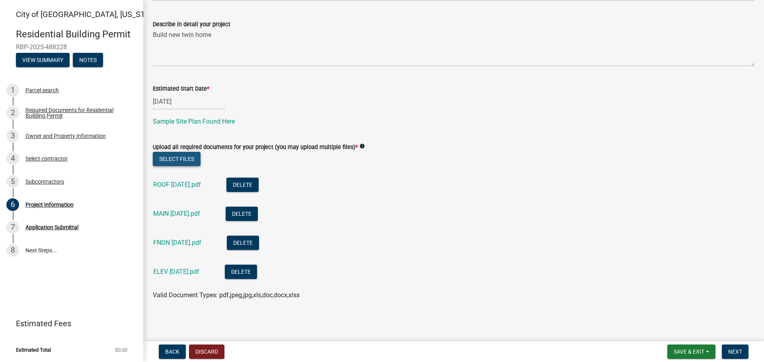
click at [165, 157] on button "Select files" at bounding box center [177, 159] width 48 height 14
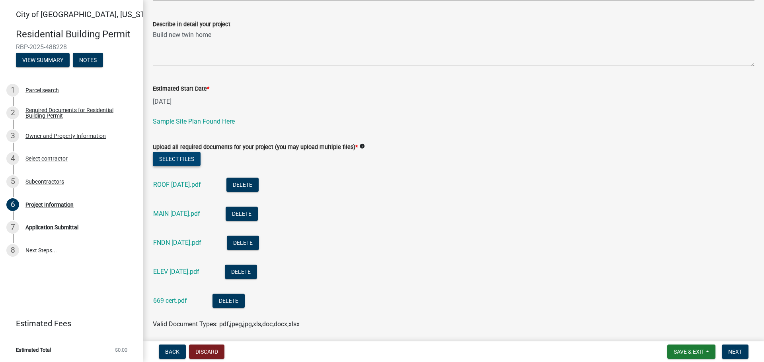
click at [183, 160] on button "Select files" at bounding box center [177, 159] width 48 height 14
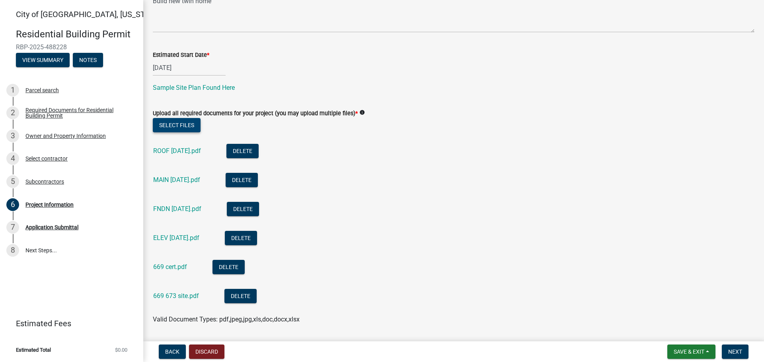
scroll to position [330, 0]
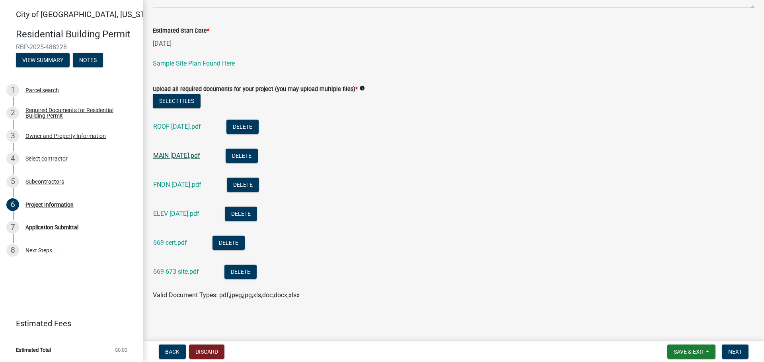
click at [170, 154] on link "MAIN [DATE].pdf" at bounding box center [176, 156] width 47 height 8
click at [186, 212] on link "ELEV [DATE].pdf" at bounding box center [176, 214] width 46 height 8
click at [237, 184] on button "Delete" at bounding box center [243, 185] width 32 height 14
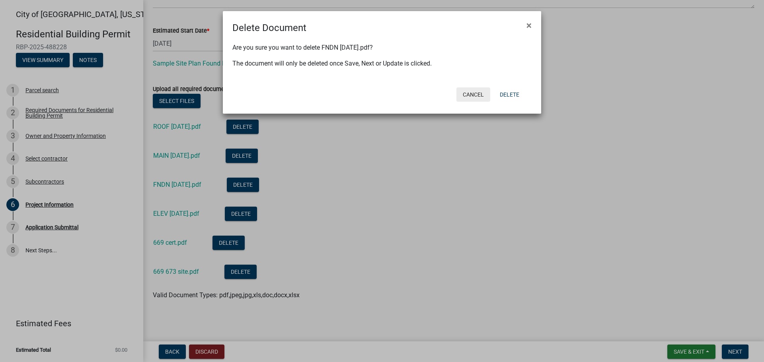
click at [472, 95] on button "Cancel" at bounding box center [473, 94] width 34 height 14
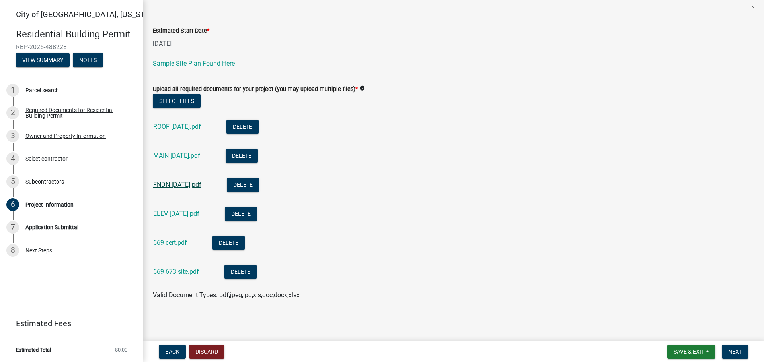
click at [168, 185] on link "FNDN [DATE].pdf" at bounding box center [177, 185] width 48 height 8
click at [168, 241] on link "669 cert.pdf" at bounding box center [170, 243] width 34 height 8
click at [191, 272] on link "669 673 site.pdf" at bounding box center [176, 272] width 46 height 8
click at [181, 157] on link "MAIN [DATE].pdf" at bounding box center [176, 156] width 47 height 8
click at [743, 351] on button "Next" at bounding box center [734, 352] width 27 height 14
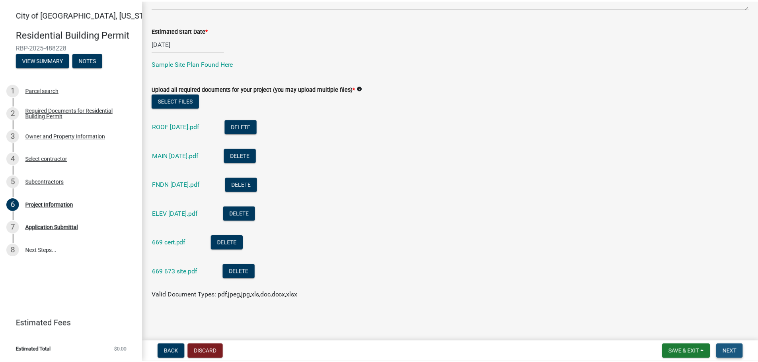
scroll to position [0, 0]
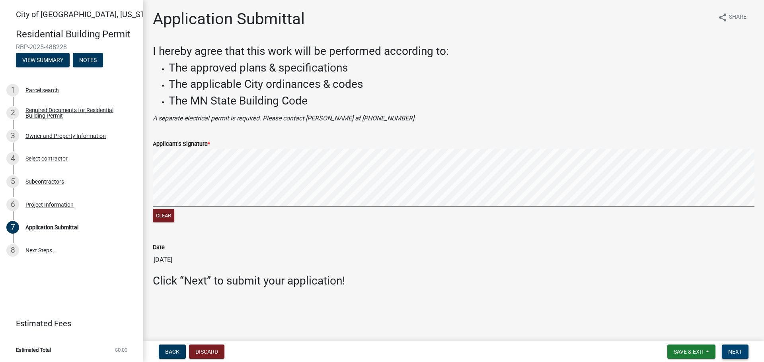
click at [741, 353] on span "Next" at bounding box center [735, 352] width 14 height 6
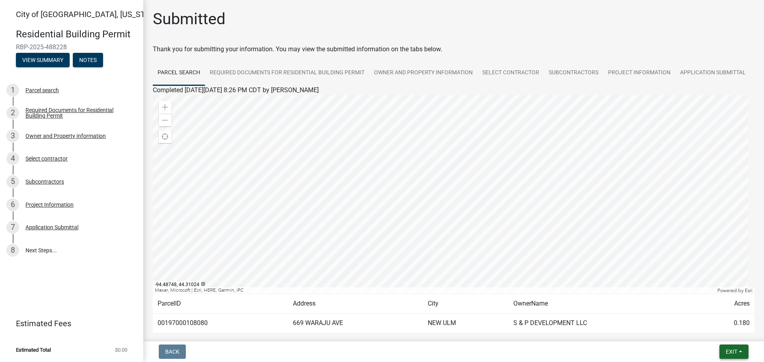
click at [734, 356] on button "Exit" at bounding box center [733, 352] width 29 height 14
click at [700, 329] on button "Save & Exit" at bounding box center [716, 331] width 64 height 19
